Goal: Information Seeking & Learning: Learn about a topic

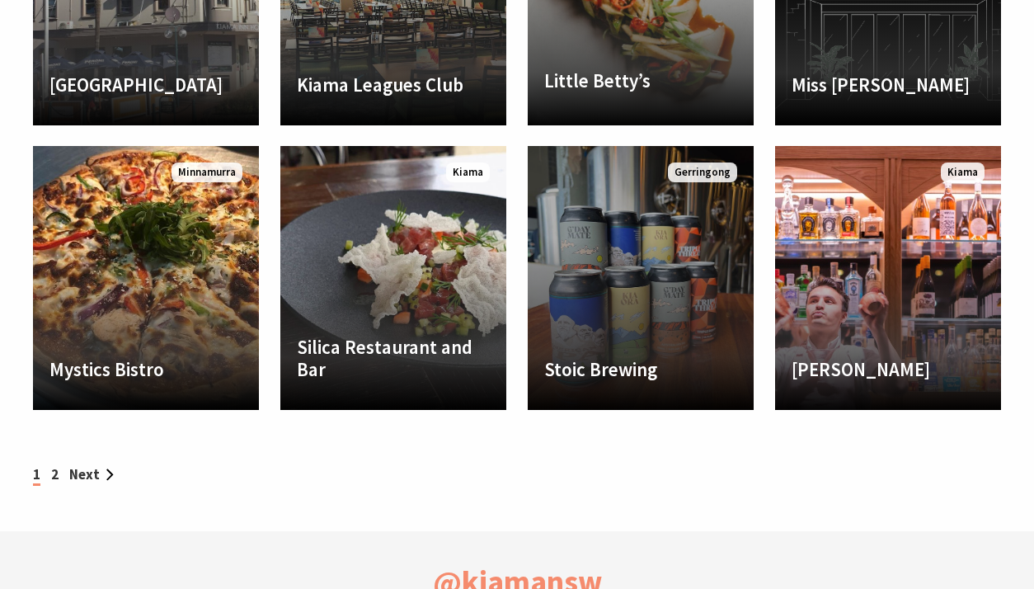
scroll to position [1645, 0]
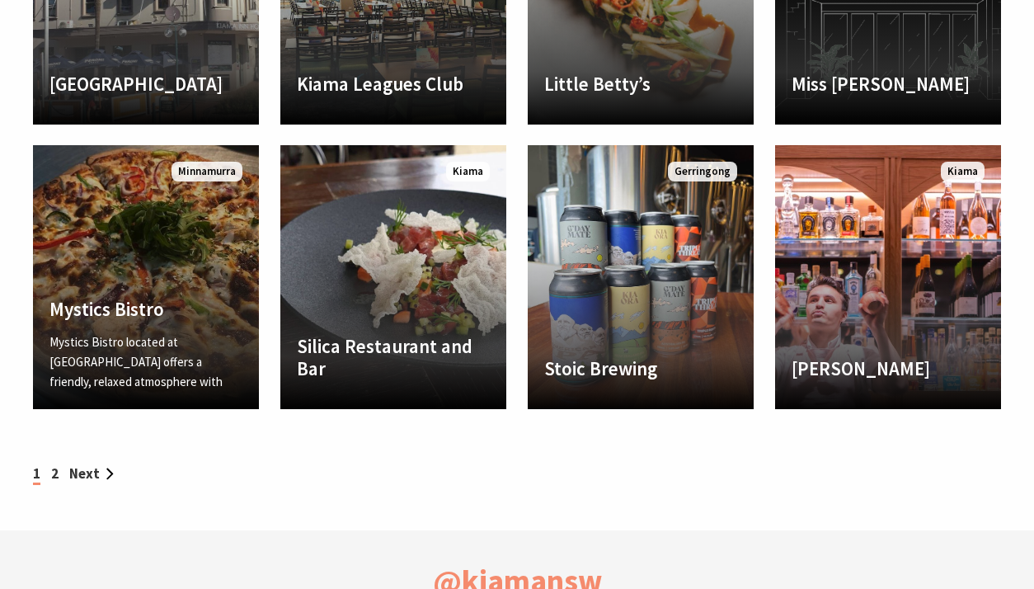
click at [212, 261] on link "Another Image Used Mystics Bistro Mystics Bistro located at Kiama Golf Club off…" at bounding box center [146, 277] width 226 height 264
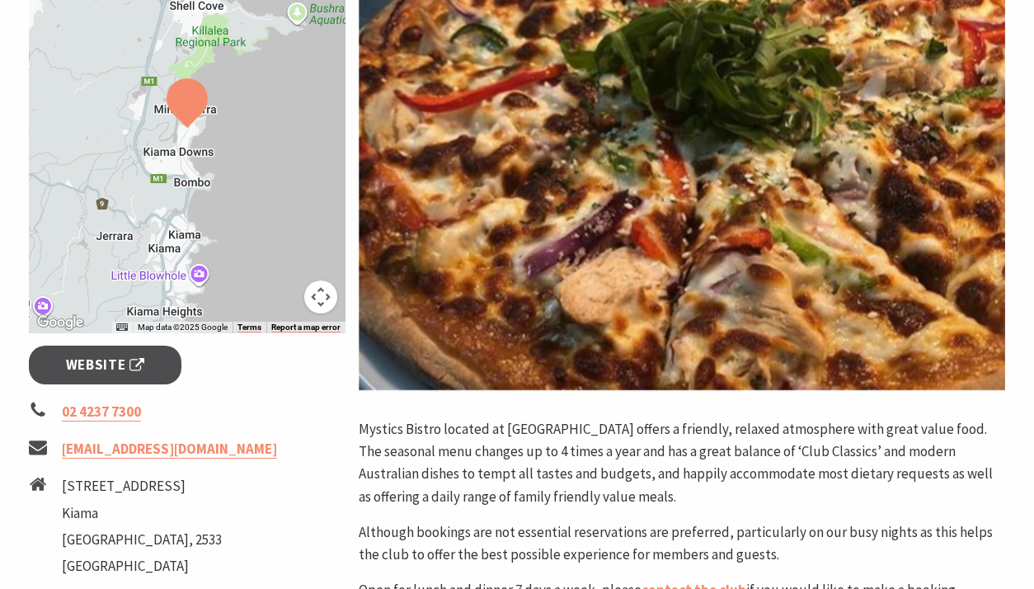
scroll to position [345, 0]
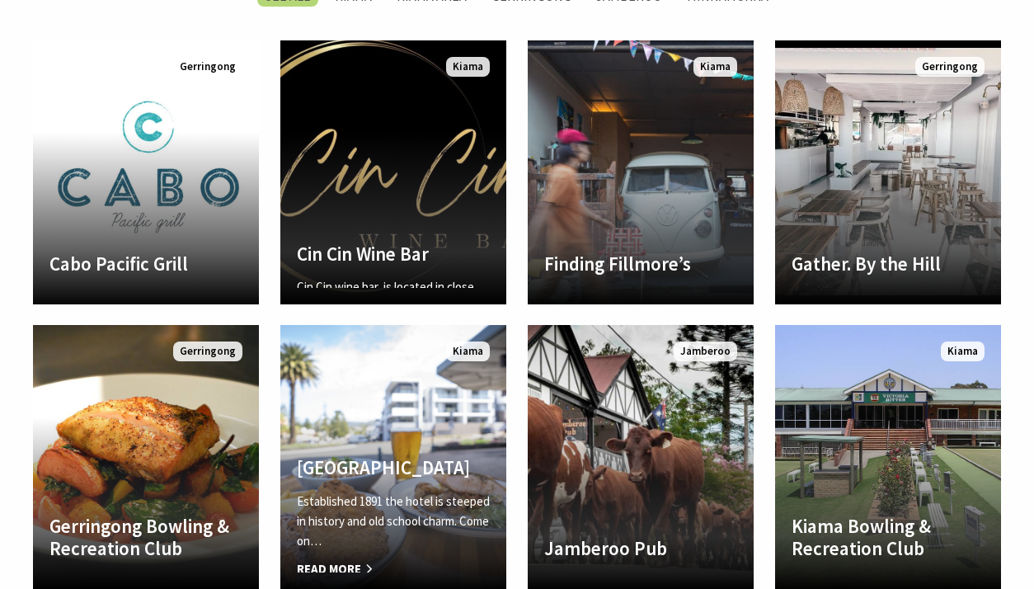
scroll to position [892, 0]
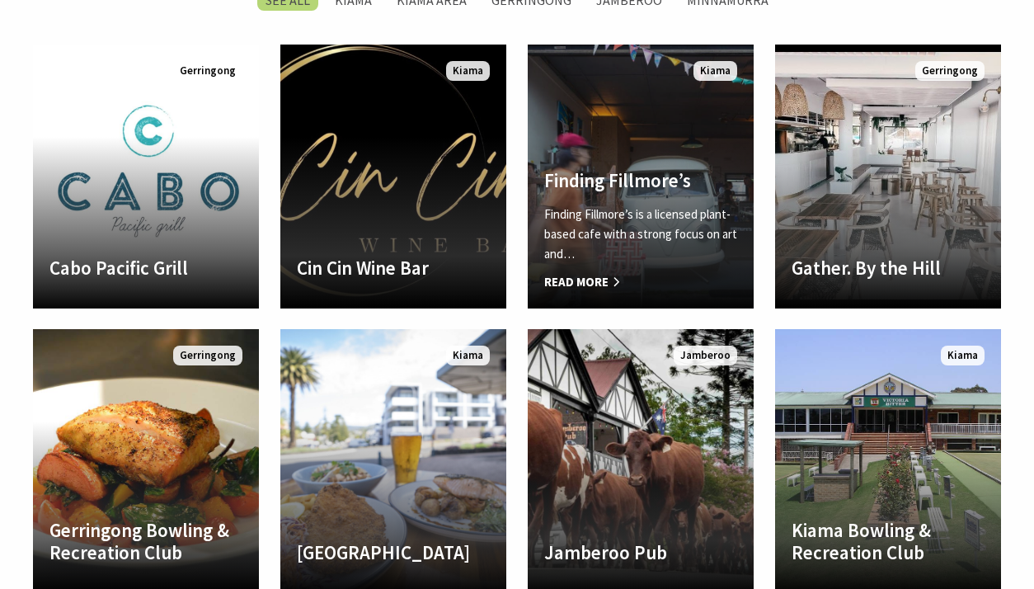
click at [622, 214] on p "Finding Fillmore’s is a licensed plant-based cafe with a strong focus on art an…" at bounding box center [640, 234] width 193 height 59
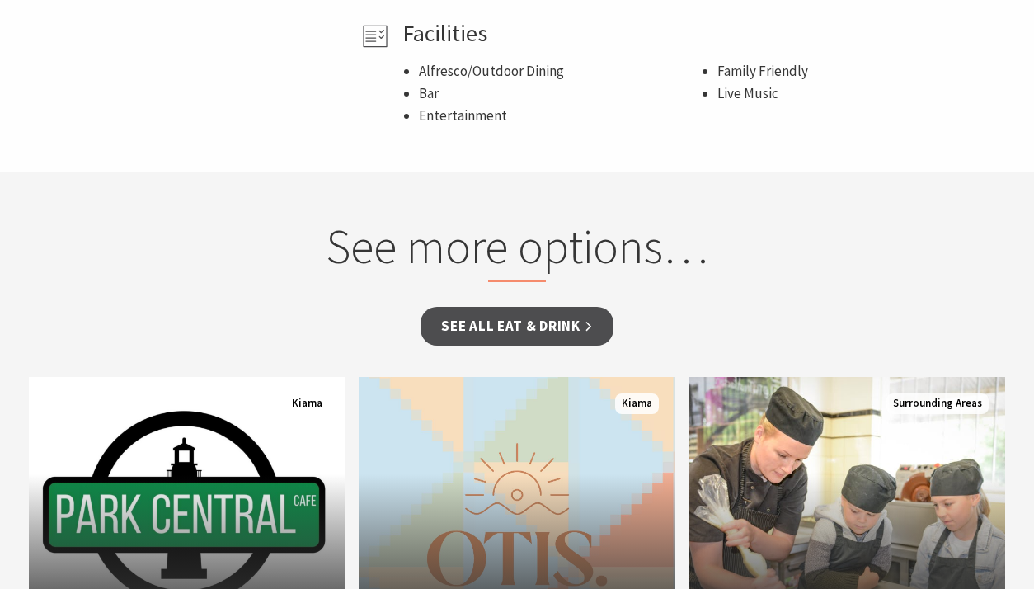
scroll to position [1149, 0]
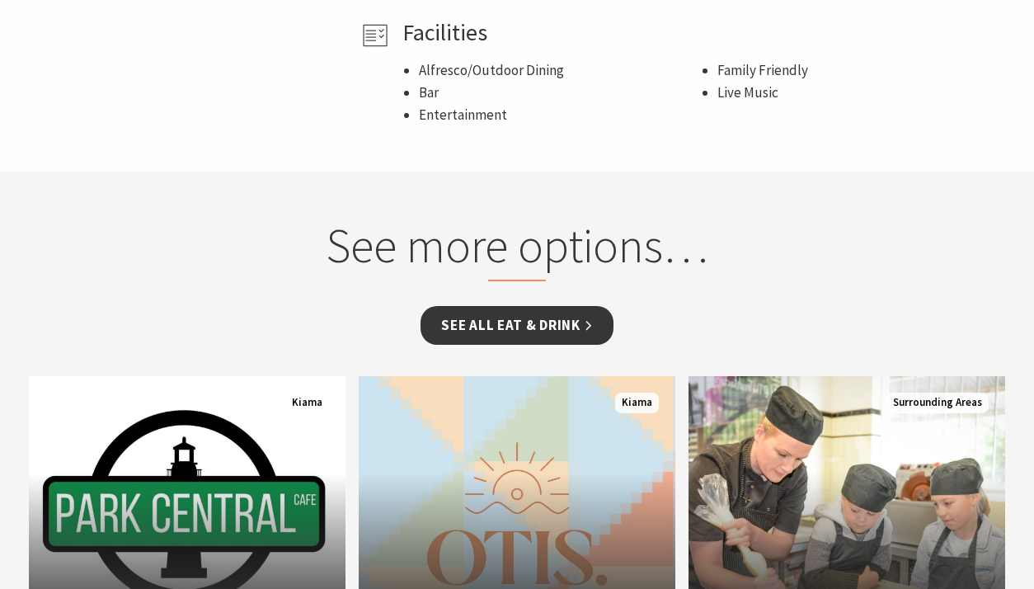
click at [549, 323] on link "See all Eat & Drink" at bounding box center [517, 325] width 192 height 39
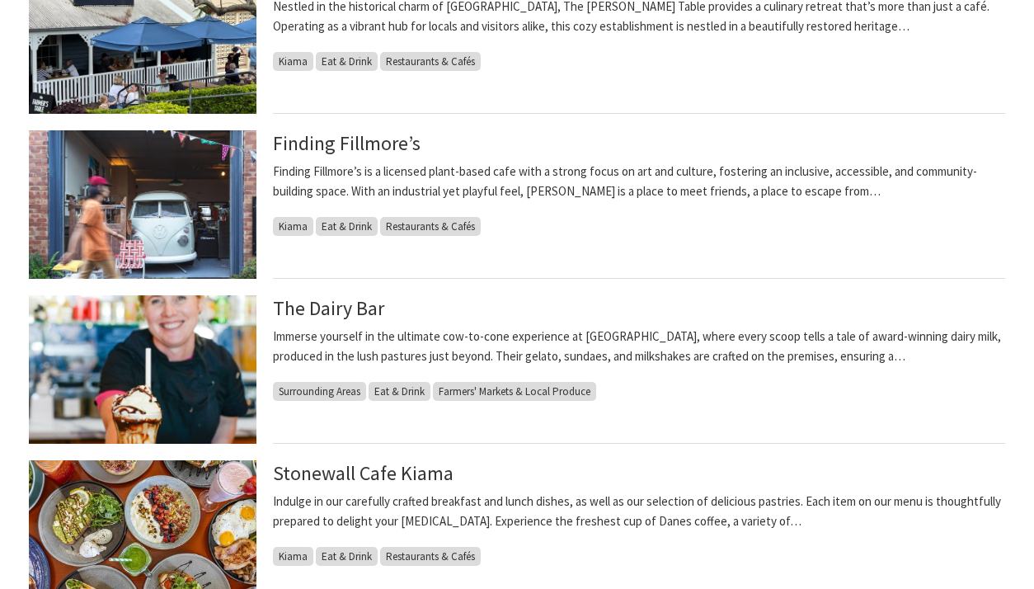
scroll to position [1458, 0]
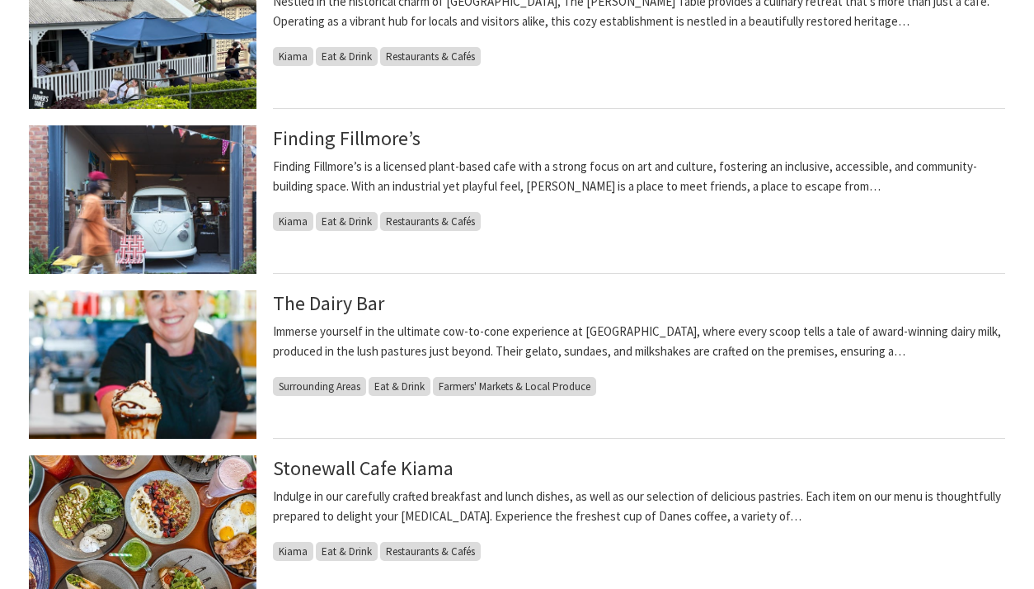
click at [362, 216] on span "Eat & Drink" at bounding box center [347, 221] width 62 height 19
click at [358, 225] on span "Eat & Drink" at bounding box center [347, 221] width 62 height 19
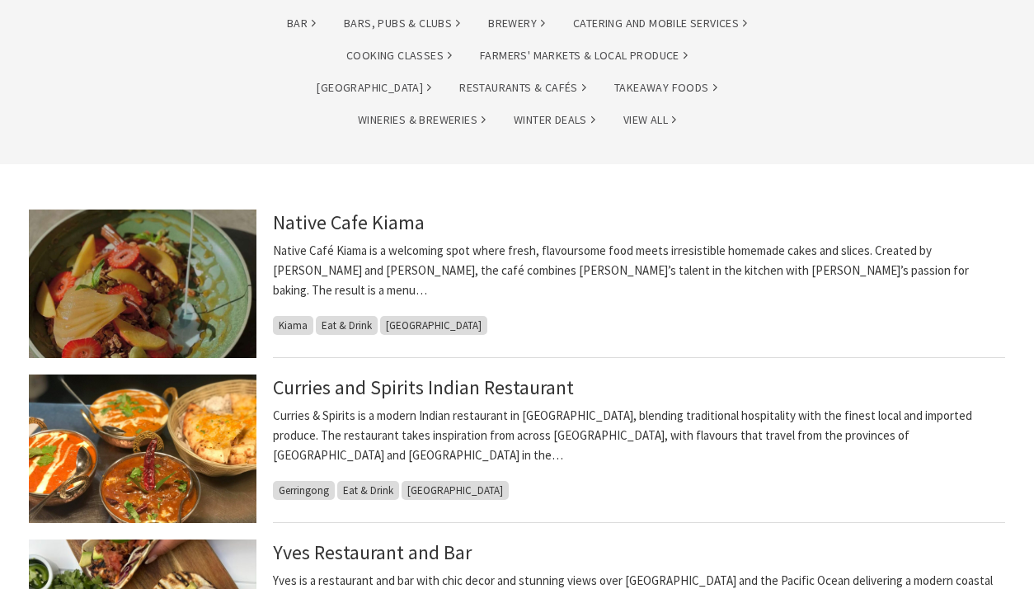
scroll to position [215, 0]
